Goal: Find contact information: Find contact information

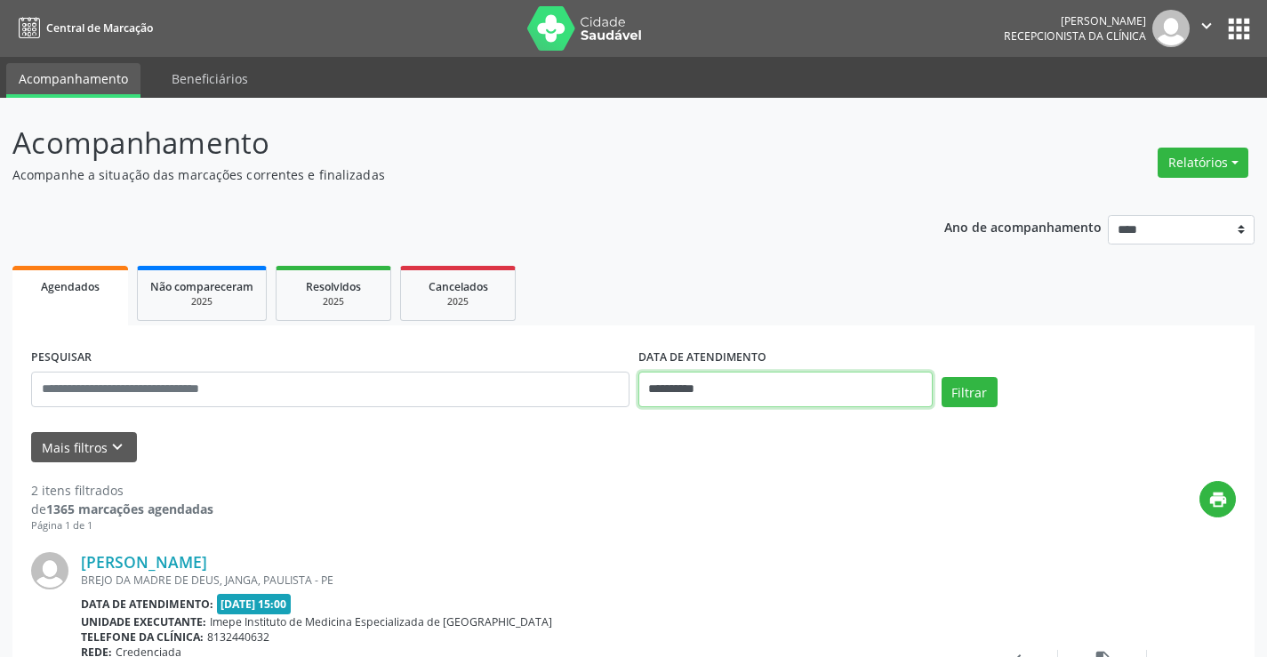
click at [695, 387] on input "**********" at bounding box center [785, 390] width 294 height 36
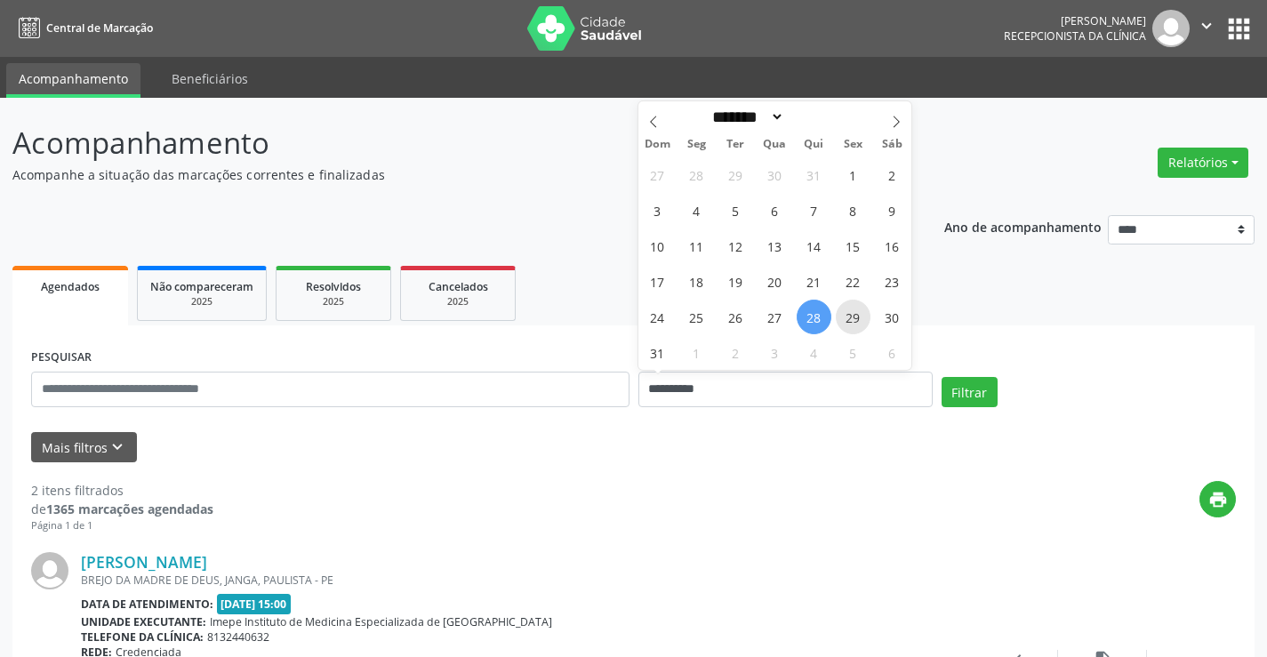
click at [843, 316] on span "29" at bounding box center [853, 317] width 35 height 35
type input "**********"
click at [843, 316] on span "29" at bounding box center [853, 317] width 35 height 35
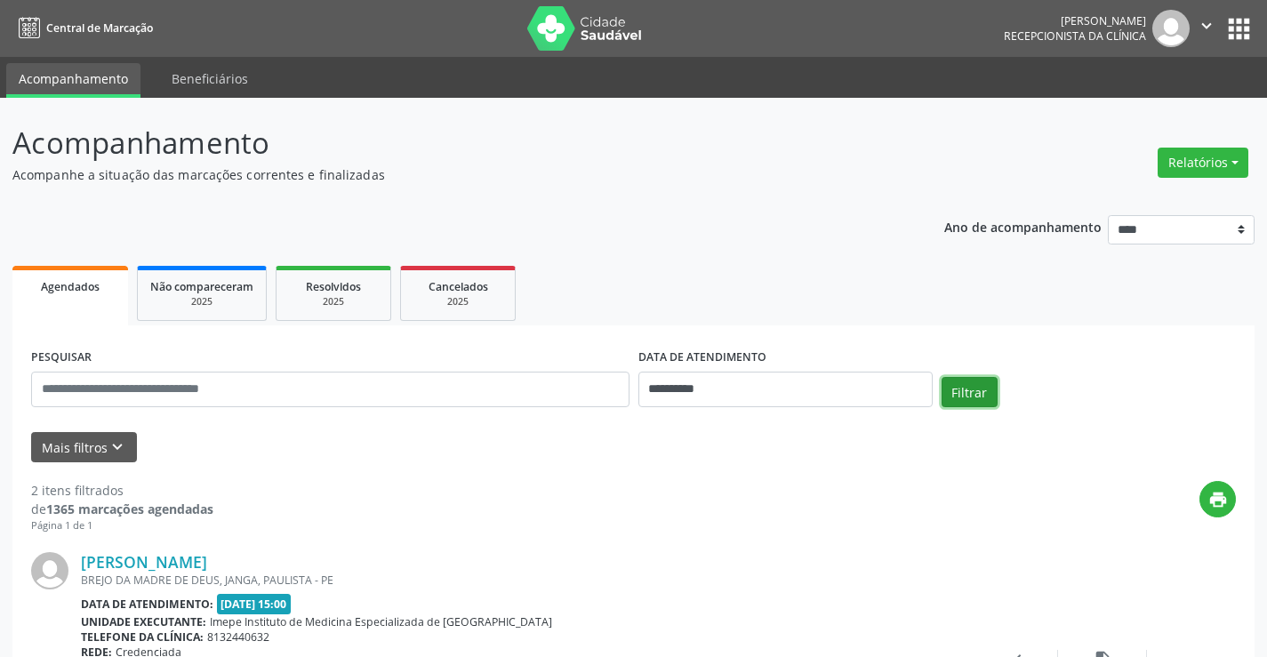
click at [961, 390] on button "Filtrar" at bounding box center [969, 392] width 56 height 30
click at [207, 568] on link "[PERSON_NAME]" at bounding box center [144, 562] width 126 height 20
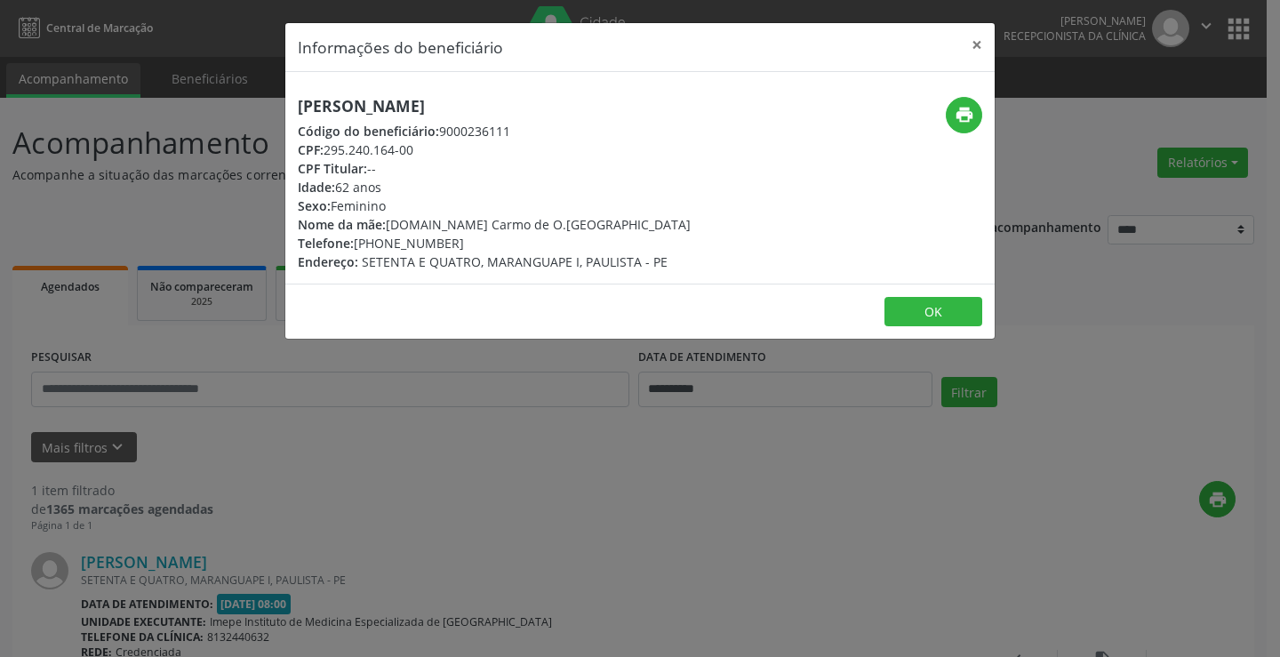
drag, startPoint x: 284, startPoint y: 110, endPoint x: 753, endPoint y: 107, distance: 469.4
click at [753, 107] on div "Informações do beneficiário × [PERSON_NAME] Código do beneficiário: 9000236111 …" at bounding box center [640, 328] width 1280 height 657
copy h5 "[PERSON_NAME]"
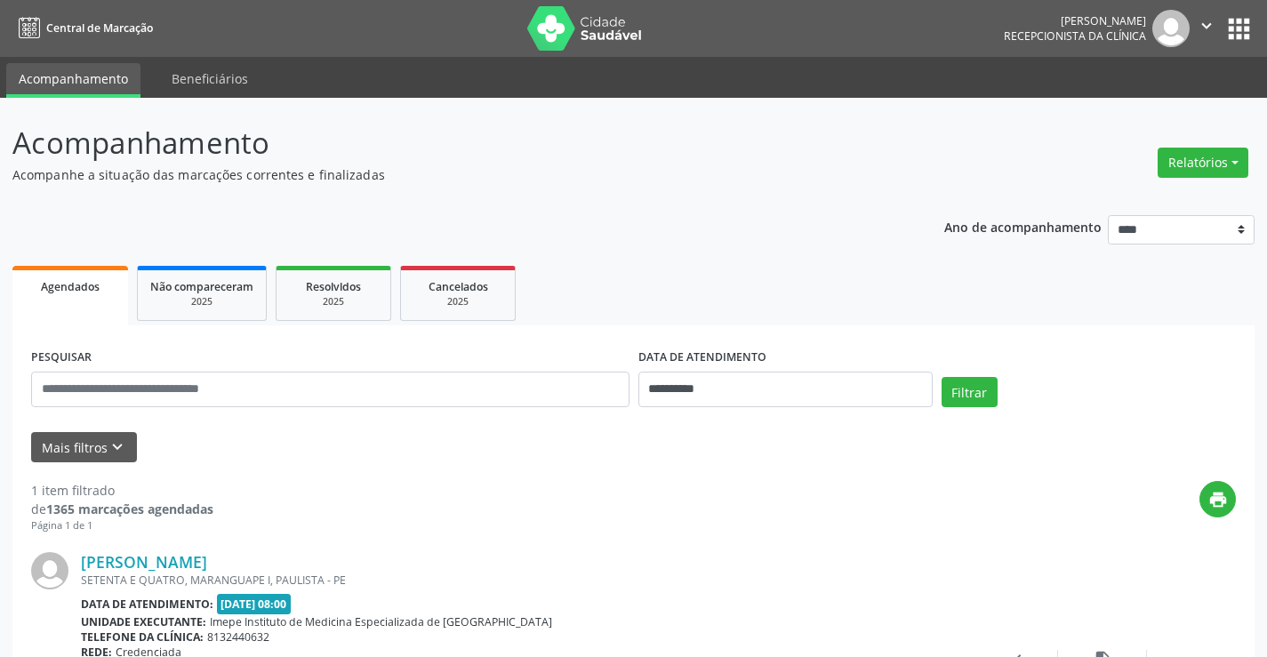
click at [225, 576] on div "SETENTA E QUATRO, MARANGUAPE I, PAULISTA - PE" at bounding box center [525, 580] width 888 height 15
click at [207, 569] on link "[PERSON_NAME]" at bounding box center [144, 562] width 126 height 20
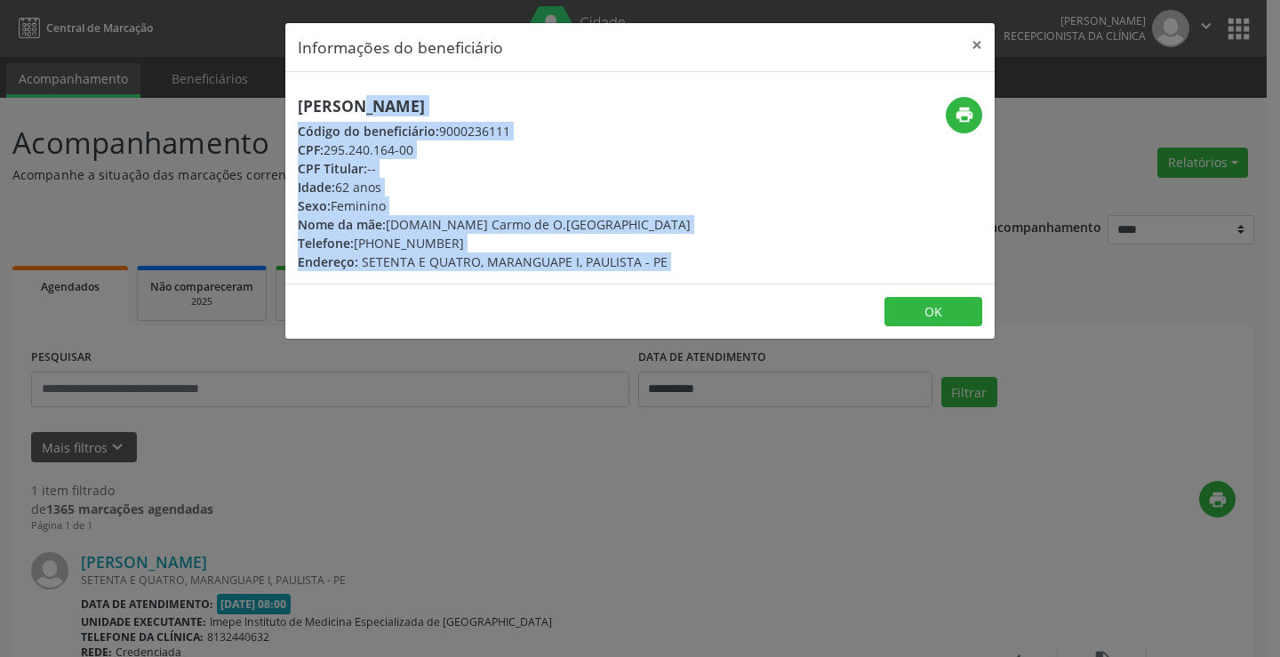
drag, startPoint x: 298, startPoint y: 100, endPoint x: 788, endPoint y: 106, distance: 489.9
click at [788, 106] on div "[PERSON_NAME] Código do beneficiário: 9000236111 CPF: 295.240.164-00 CPF Titula…" at bounding box center [639, 184] width 709 height 174
click at [740, 92] on div "[PERSON_NAME] Código do beneficiário: 9000236111 CPF: 295.240.164-00 CPF Titula…" at bounding box center [639, 178] width 709 height 212
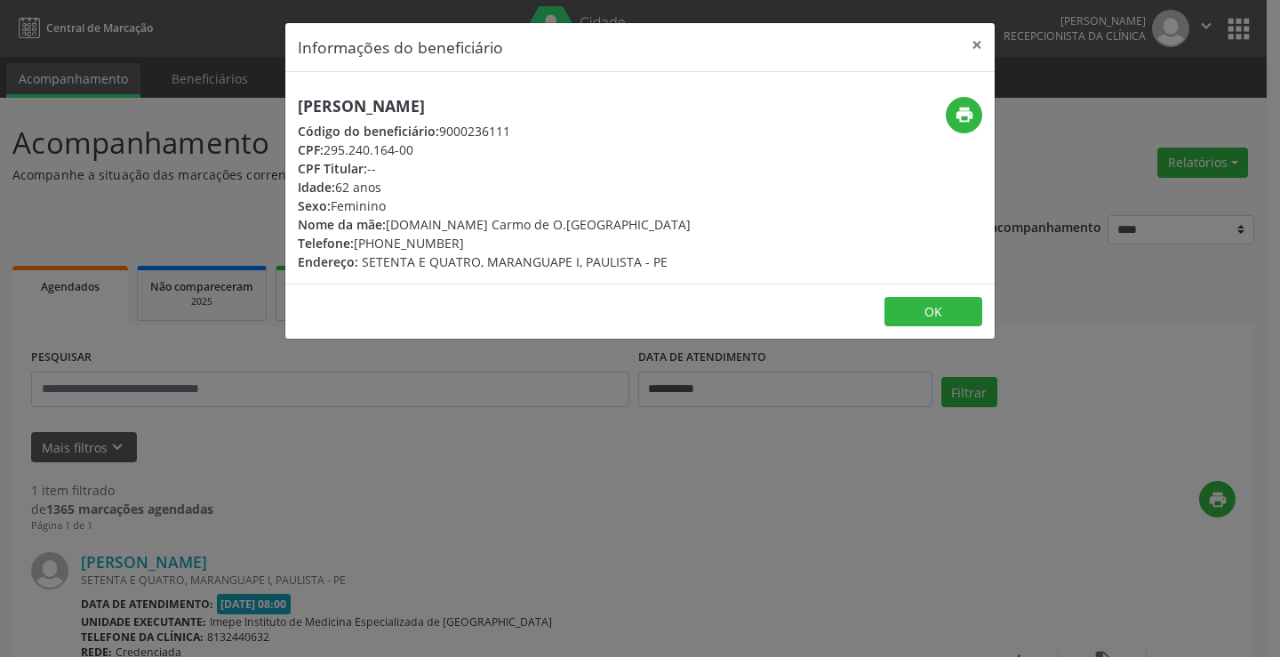
click at [732, 100] on div "[PERSON_NAME] Código do beneficiário: 9000236111 CPF: 295.240.164-00 CPF Titula…" at bounding box center [521, 184] width 473 height 174
copy div "[PERSON_NAME]"
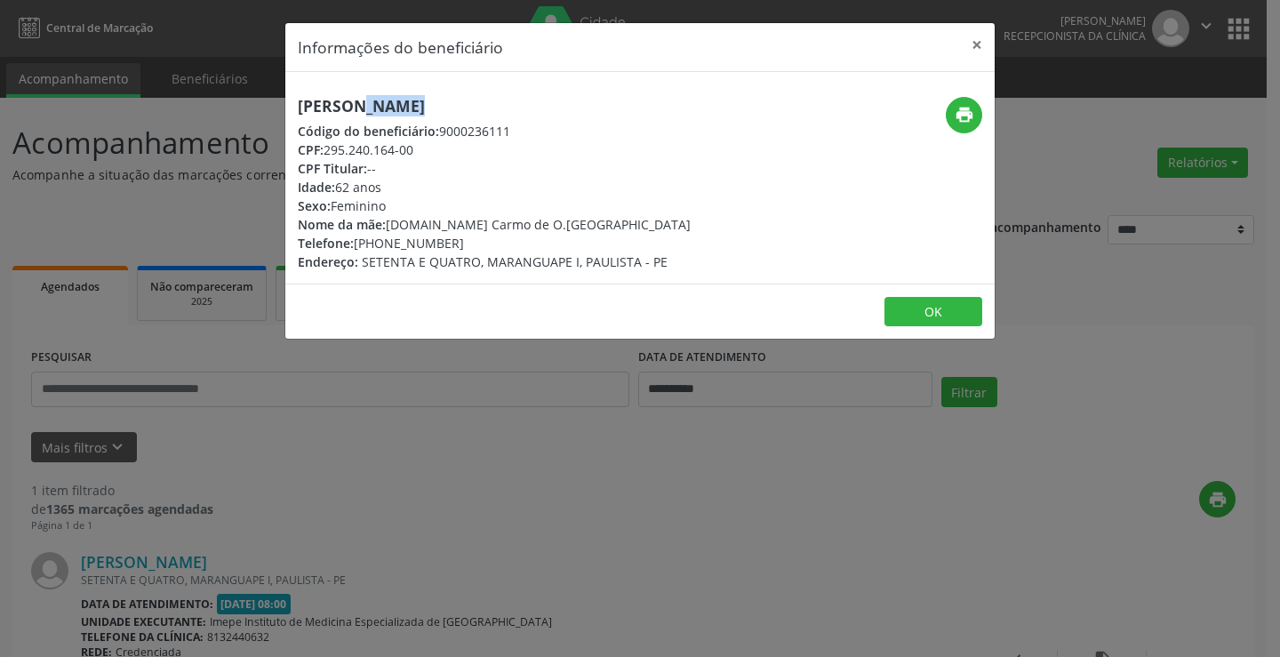
copy div "[PERSON_NAME]"
drag, startPoint x: 388, startPoint y: 243, endPoint x: 451, endPoint y: 242, distance: 63.1
click at [452, 242] on div "Telefone: [PHONE_NUMBER]" at bounding box center [494, 243] width 393 height 19
copy div "9980-6224"
click at [973, 42] on button "×" at bounding box center [977, 45] width 36 height 44
